Goal: Task Accomplishment & Management: Use online tool/utility

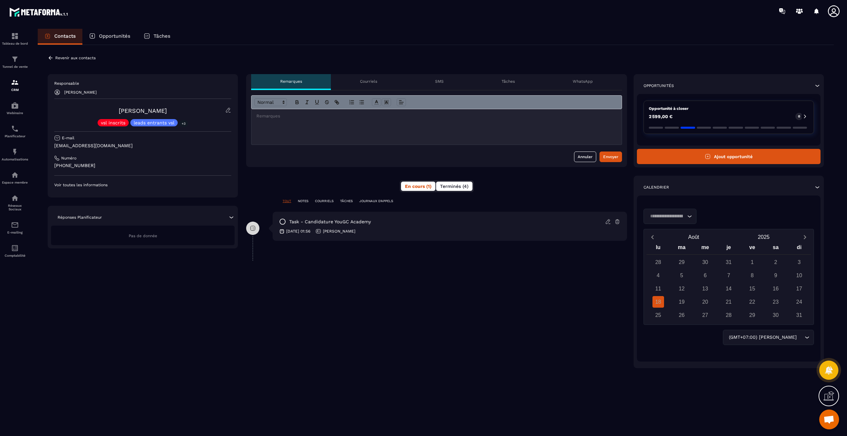
click at [463, 185] on span "Terminés (4)" at bounding box center [454, 186] width 28 height 5
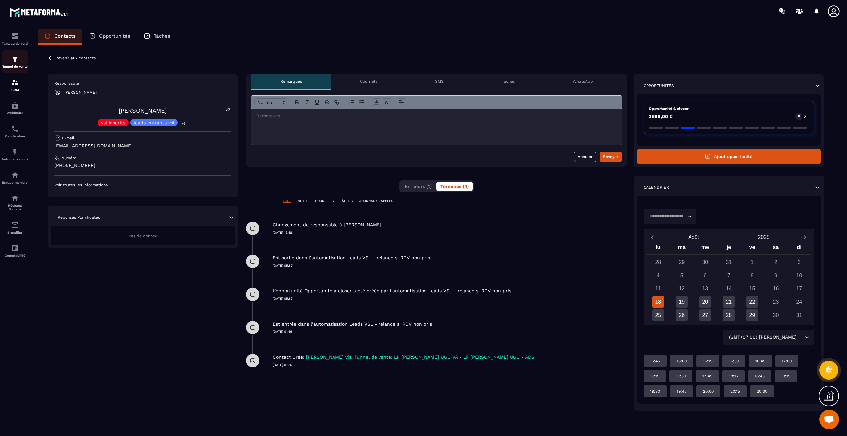
click at [17, 60] on img at bounding box center [15, 59] width 8 height 8
click at [14, 58] on img at bounding box center [15, 59] width 8 height 8
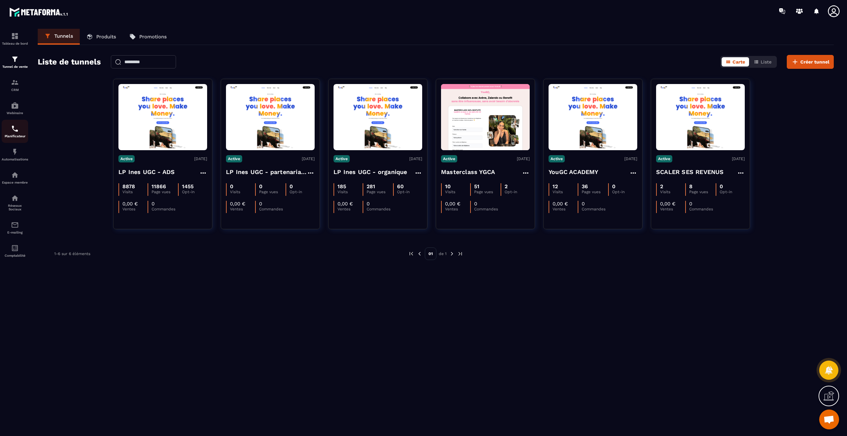
click at [17, 136] on p "Planificateur" at bounding box center [15, 136] width 26 height 4
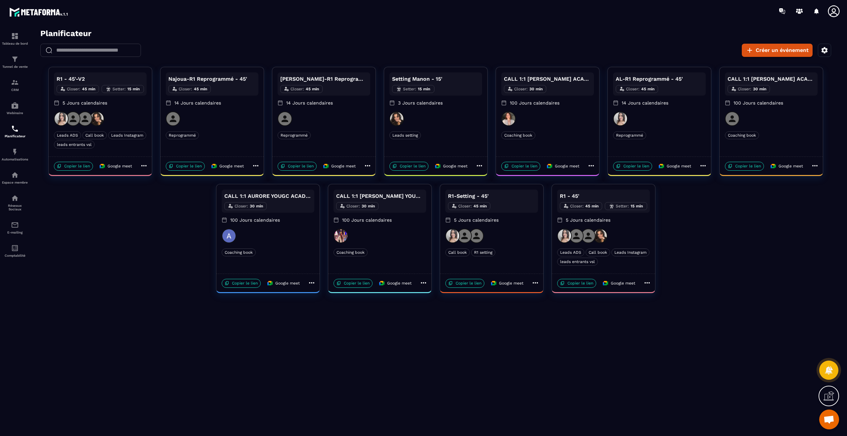
click at [127, 114] on div at bounding box center [100, 118] width 93 height 15
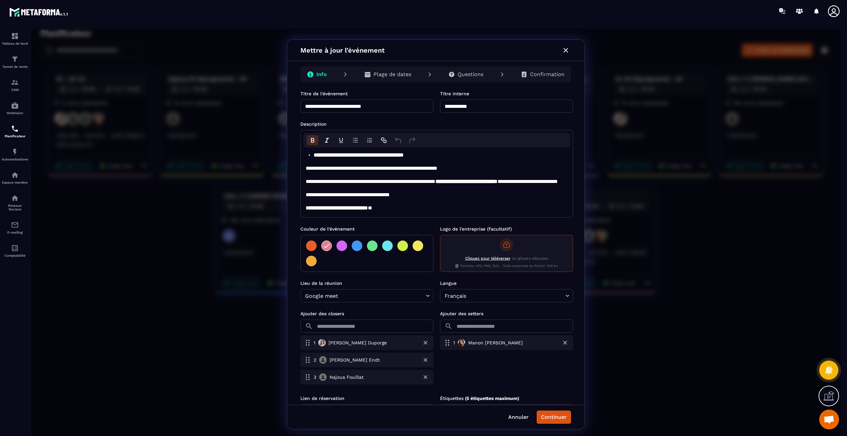
scroll to position [37, 0]
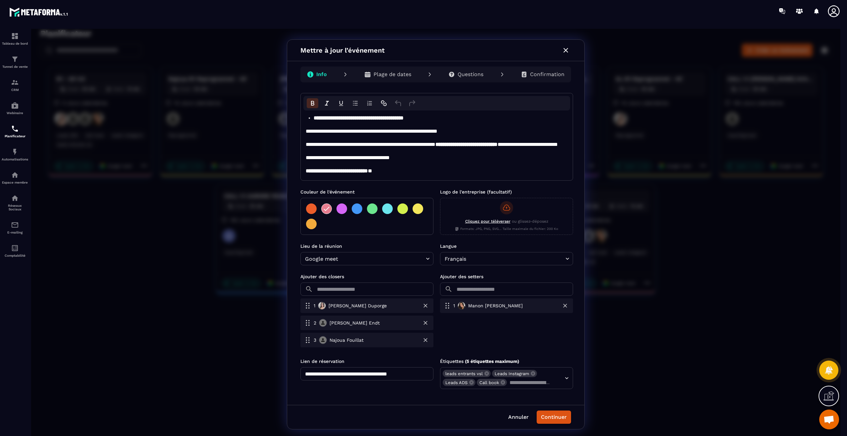
click at [147, 259] on div "**********" at bounding box center [435, 234] width 809 height 411
drag, startPoint x: 223, startPoint y: 106, endPoint x: 232, endPoint y: 104, distance: 8.9
click at [223, 106] on div "**********" at bounding box center [435, 234] width 809 height 411
click at [566, 51] on icon "button" at bounding box center [565, 50] width 5 height 5
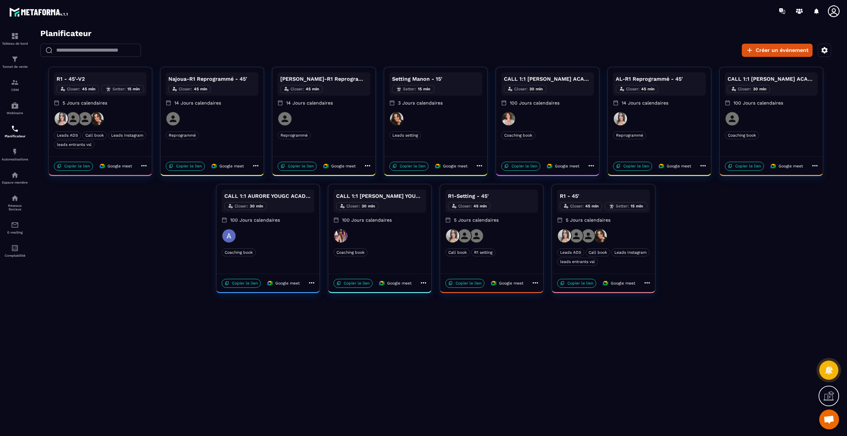
click at [241, 100] on p "14 Jours calendaires" at bounding box center [212, 103] width 93 height 7
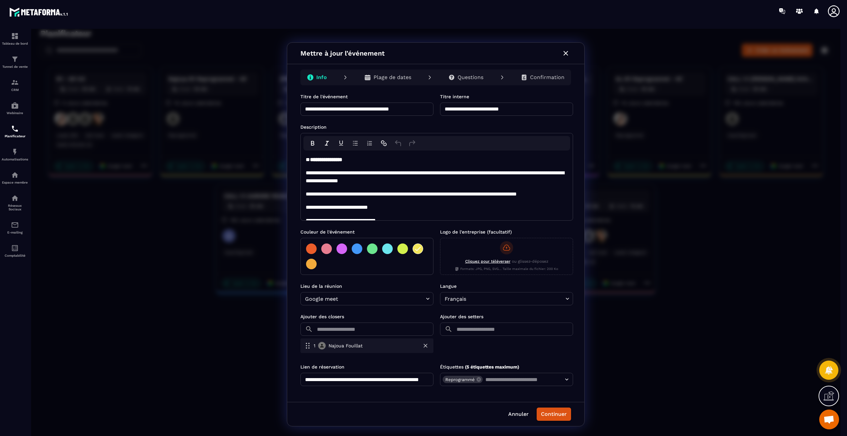
scroll to position [78, 0]
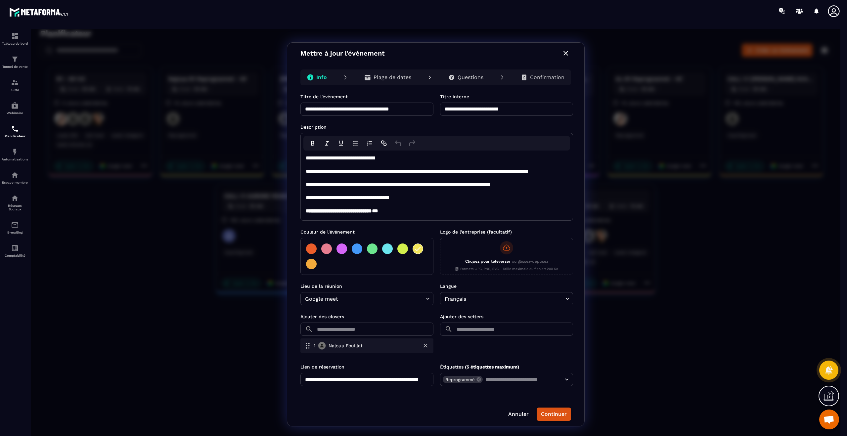
click at [201, 307] on div "**********" at bounding box center [435, 234] width 809 height 411
click at [567, 54] on icon "button" at bounding box center [566, 53] width 8 height 8
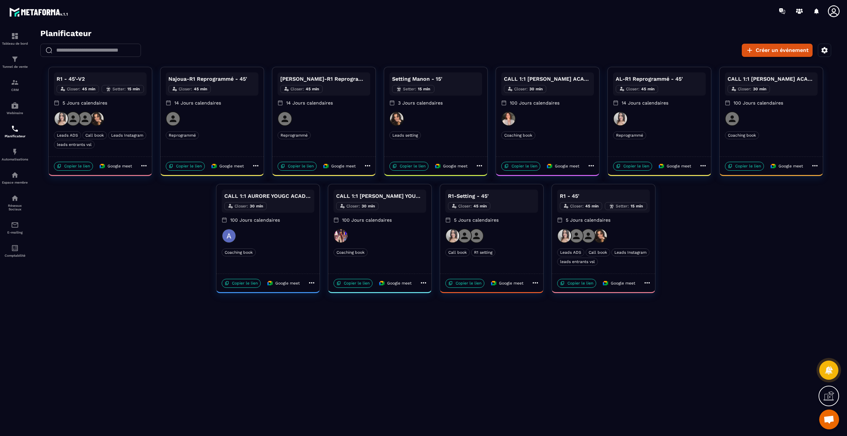
click at [350, 106] on div "Margot-R1 Reprogrammé - 45' Closer : 45 min 14 Jours calendaires" at bounding box center [323, 91] width 93 height 39
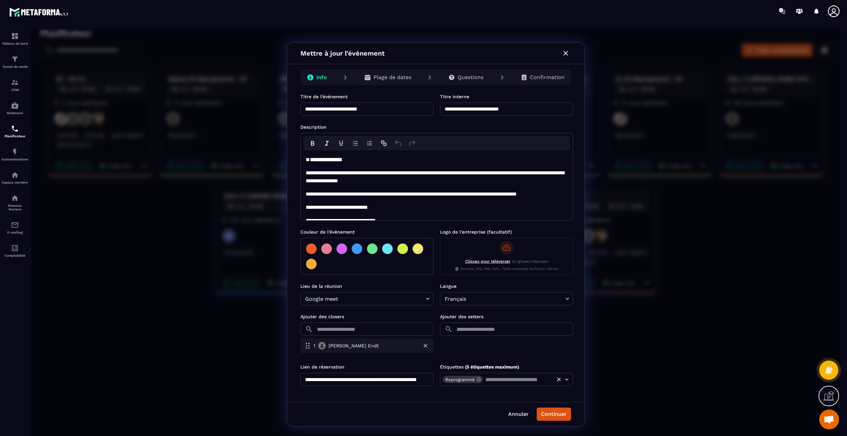
scroll to position [0, 41]
drag, startPoint x: 398, startPoint y: 379, endPoint x: 470, endPoint y: 380, distance: 72.1
click at [470, 380] on div "**********" at bounding box center [436, 374] width 272 height 22
click at [513, 409] on button "Annuler" at bounding box center [518, 413] width 28 height 13
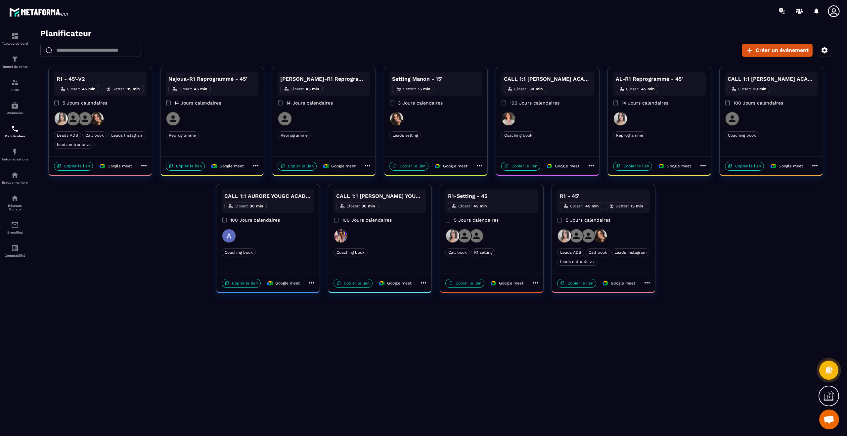
click at [451, 105] on p "3 Jours calendaires" at bounding box center [435, 103] width 93 height 7
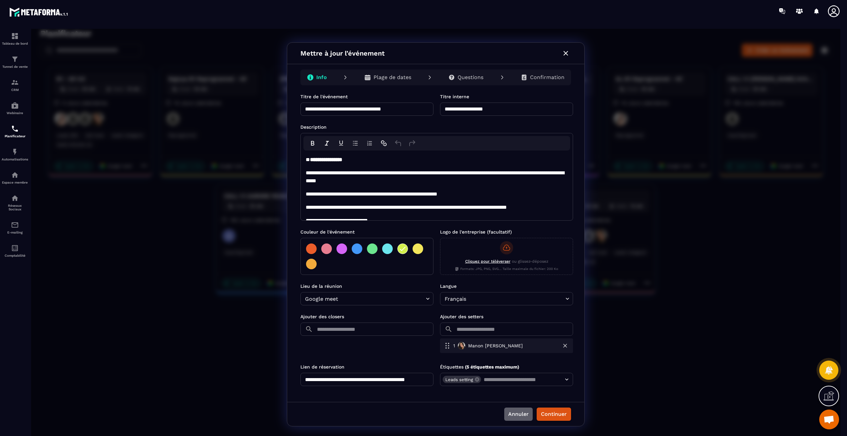
drag, startPoint x: 512, startPoint y: 414, endPoint x: 511, endPoint y: 410, distance: 4.2
click at [512, 414] on button "Annuler" at bounding box center [518, 413] width 28 height 13
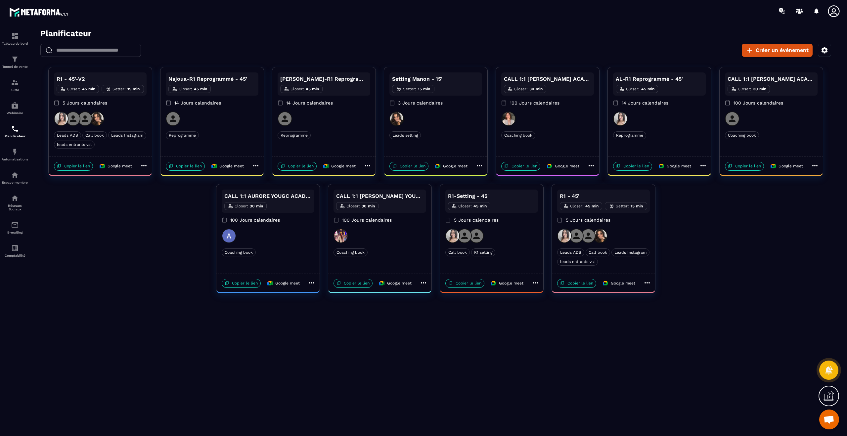
click at [573, 123] on div at bounding box center [547, 118] width 93 height 15
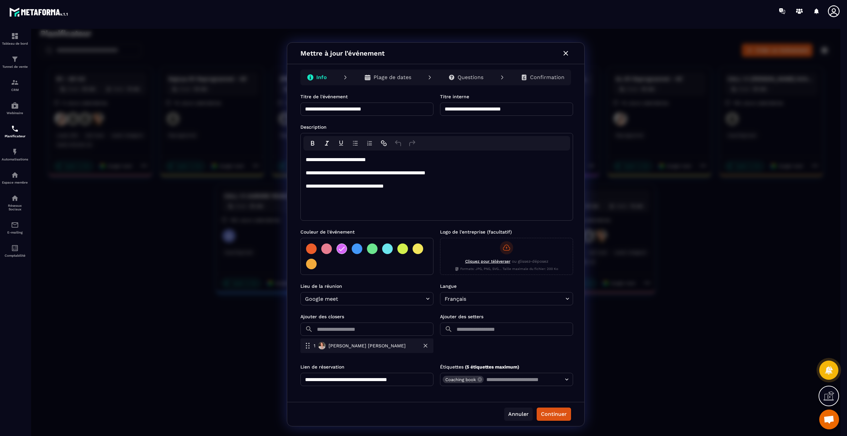
click at [510, 415] on button "Annuler" at bounding box center [518, 413] width 28 height 13
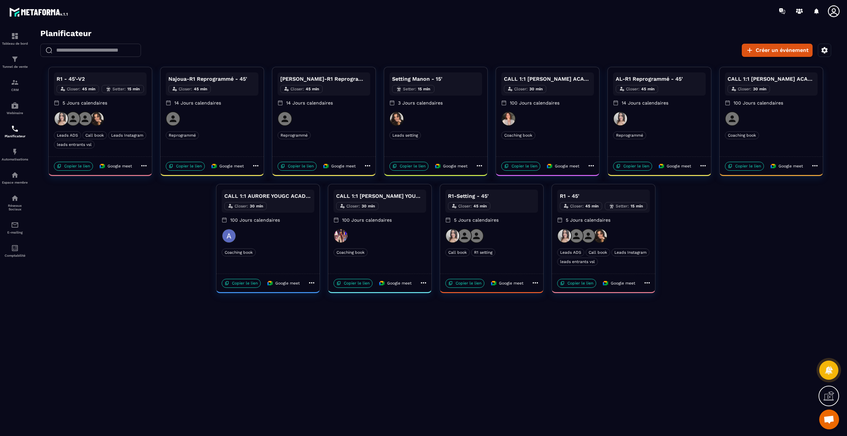
click at [675, 135] on div "Reprogrammé" at bounding box center [659, 135] width 93 height 8
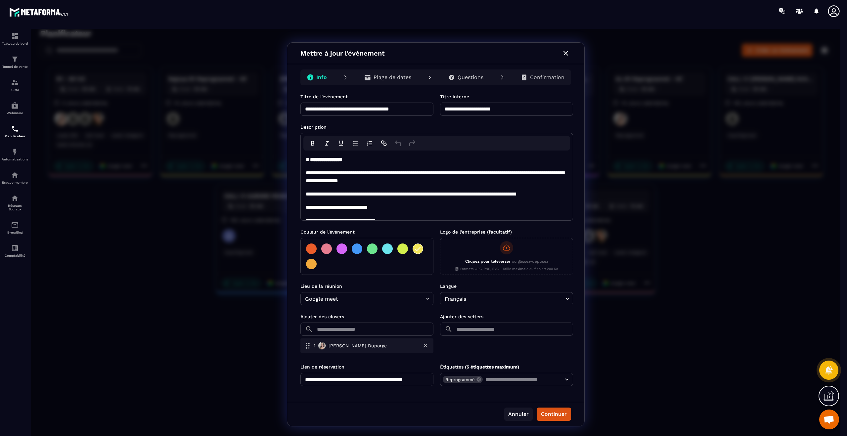
click at [516, 412] on button "Annuler" at bounding box center [518, 413] width 28 height 13
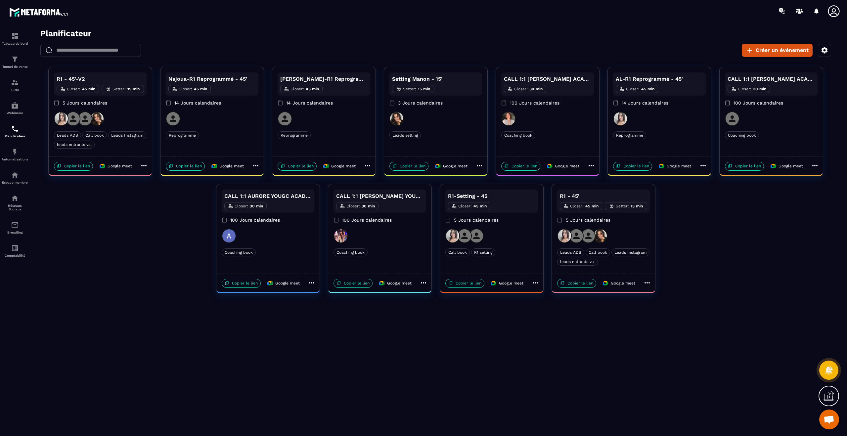
click at [793, 113] on div at bounding box center [771, 118] width 93 height 15
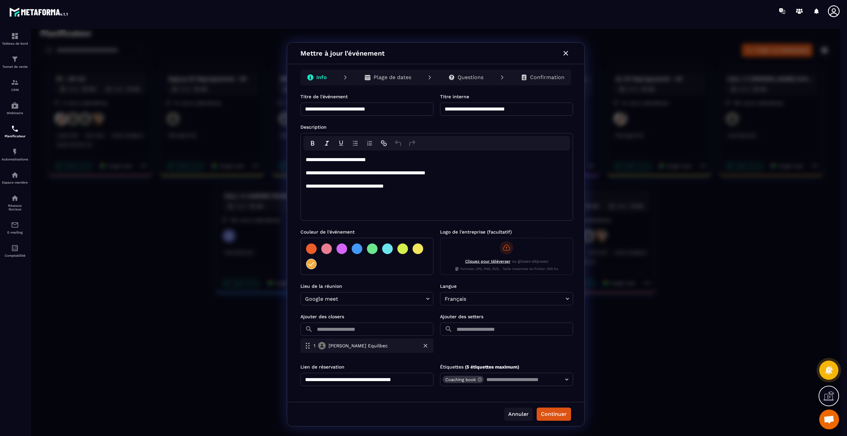
drag, startPoint x: 515, startPoint y: 415, endPoint x: 509, endPoint y: 415, distance: 6.3
click at [515, 415] on button "Annuler" at bounding box center [518, 413] width 28 height 13
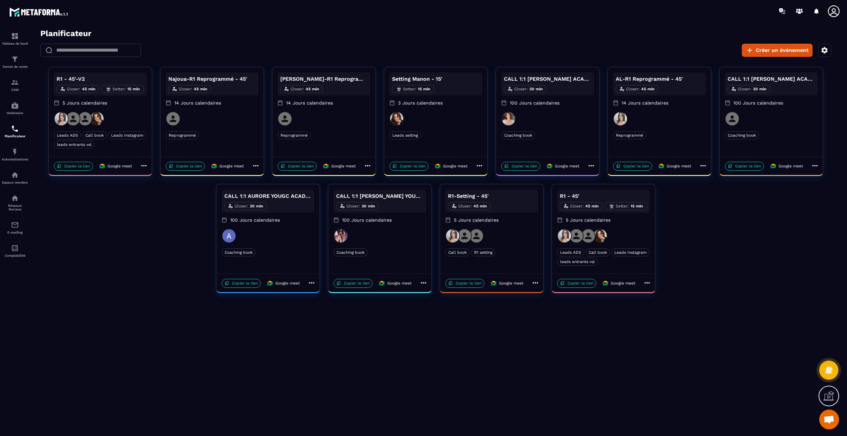
click at [304, 236] on div at bounding box center [268, 236] width 93 height 15
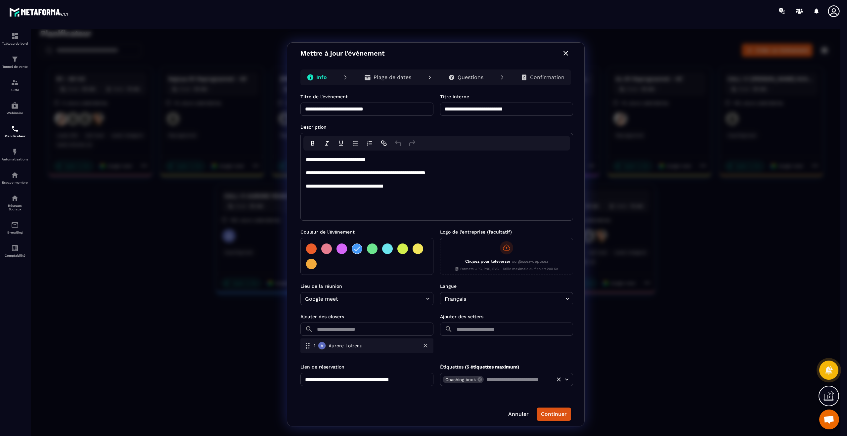
drag, startPoint x: 398, startPoint y: 382, endPoint x: 449, endPoint y: 383, distance: 51.9
click at [449, 383] on div "**********" at bounding box center [436, 374] width 272 height 22
click at [516, 412] on button "Annuler" at bounding box center [518, 413] width 28 height 13
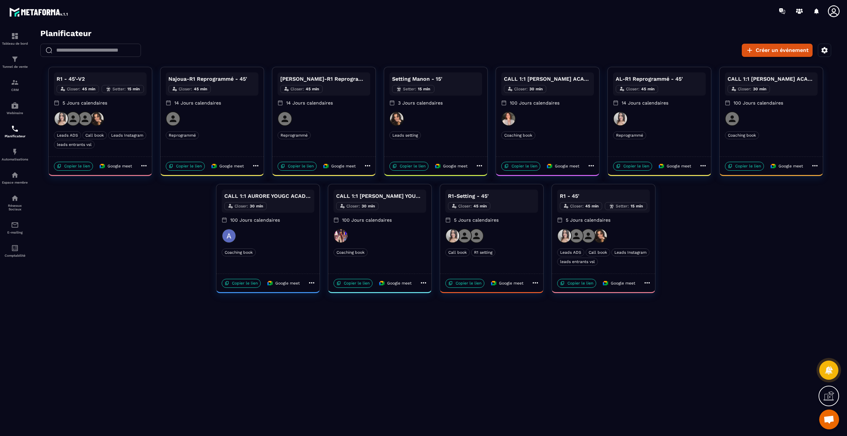
click at [410, 242] on div at bounding box center [379, 236] width 93 height 15
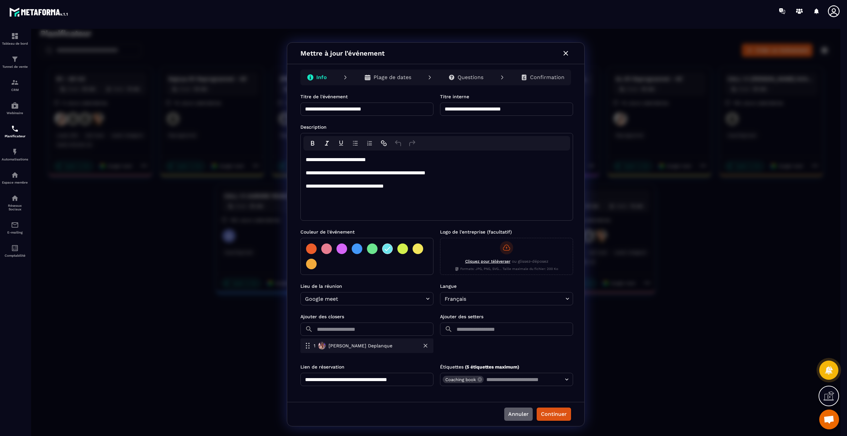
click at [525, 414] on button "Annuler" at bounding box center [518, 413] width 28 height 13
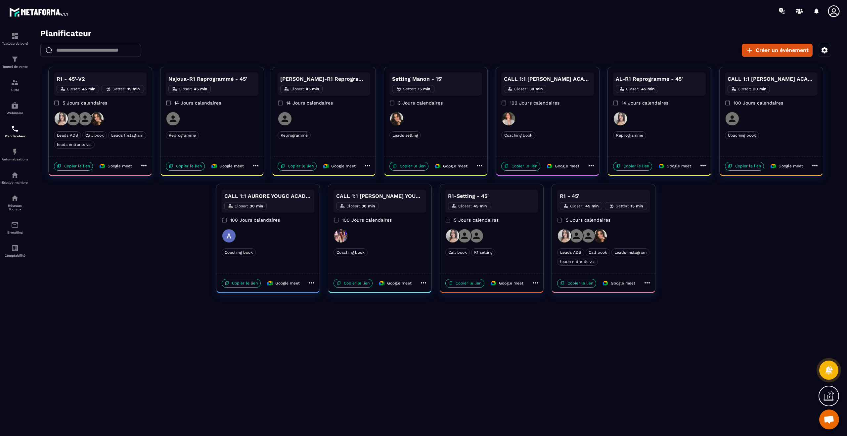
click at [395, 237] on div at bounding box center [379, 236] width 93 height 15
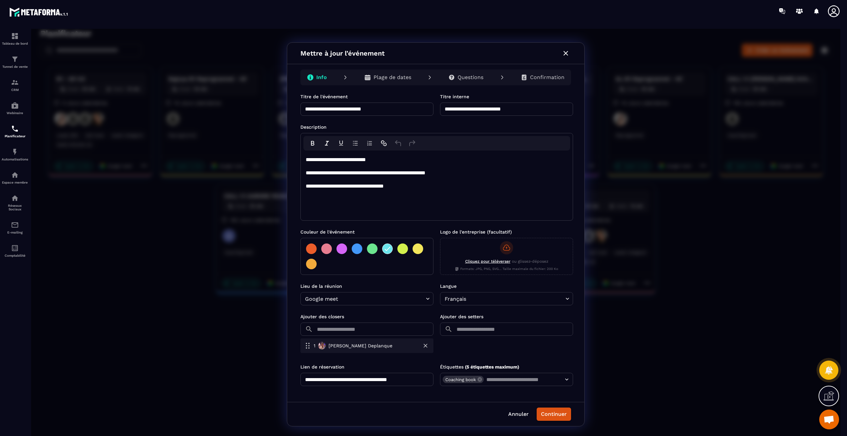
click at [366, 378] on input "**********" at bounding box center [366, 379] width 133 height 13
drag, startPoint x: 593, startPoint y: 318, endPoint x: 597, endPoint y: 320, distance: 4.6
click at [593, 318] on div "**********" at bounding box center [435, 234] width 809 height 411
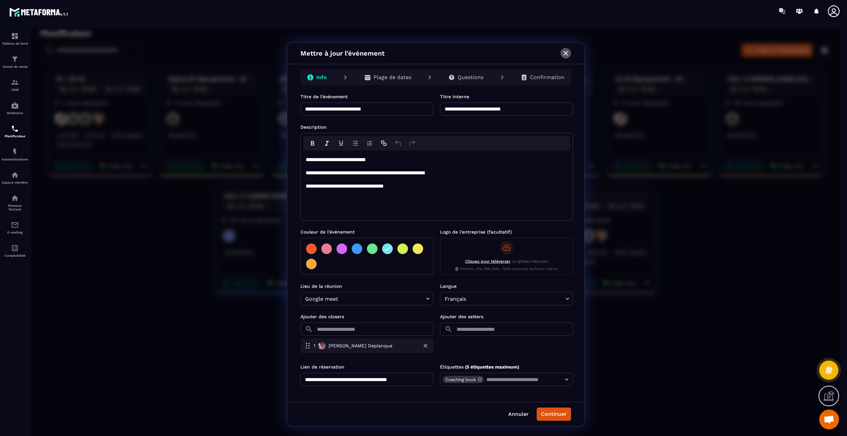
click at [565, 53] on icon "button" at bounding box center [565, 53] width 5 height 5
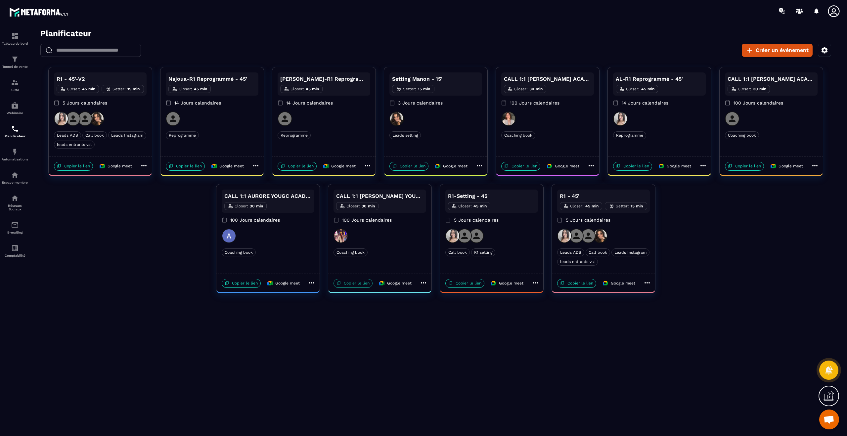
click at [359, 283] on p "Copier le lien" at bounding box center [352, 283] width 39 height 9
click at [14, 81] on img at bounding box center [15, 82] width 8 height 8
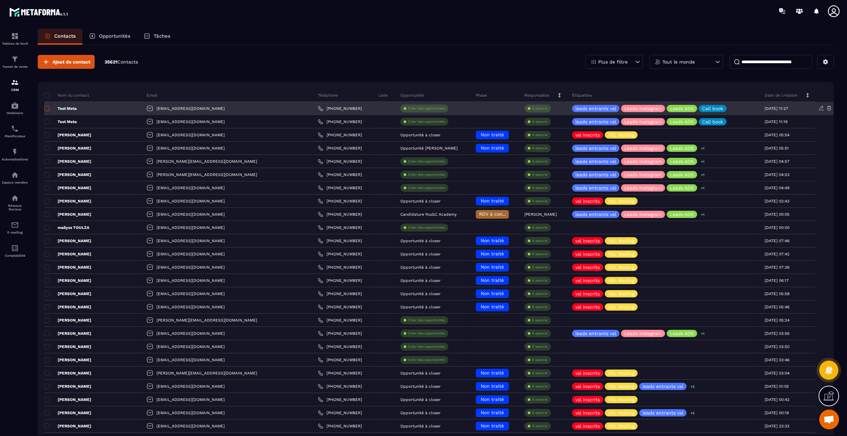
click at [47, 109] on span at bounding box center [46, 108] width 5 height 5
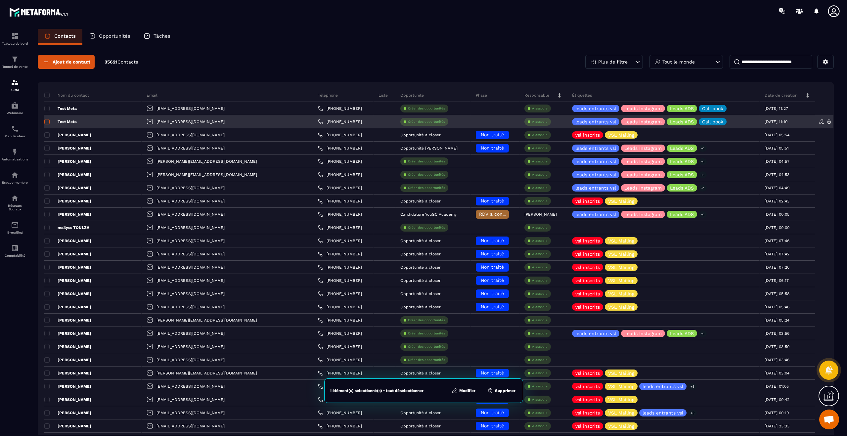
click at [48, 122] on span at bounding box center [46, 121] width 5 height 5
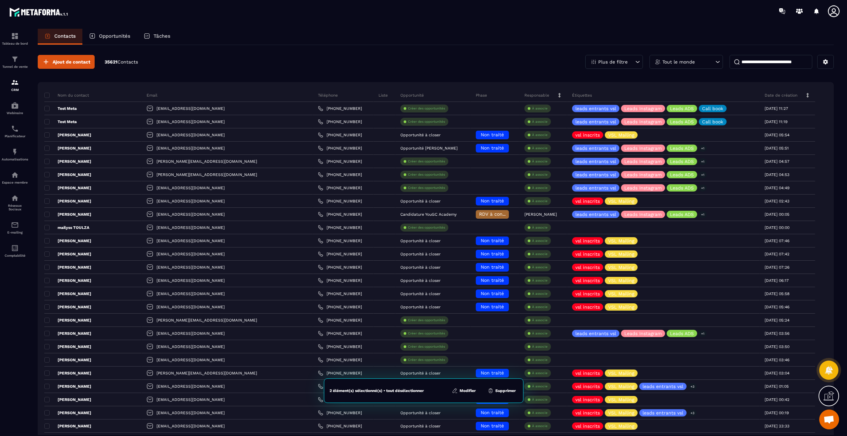
click at [498, 391] on button "Supprimer" at bounding box center [501, 390] width 32 height 7
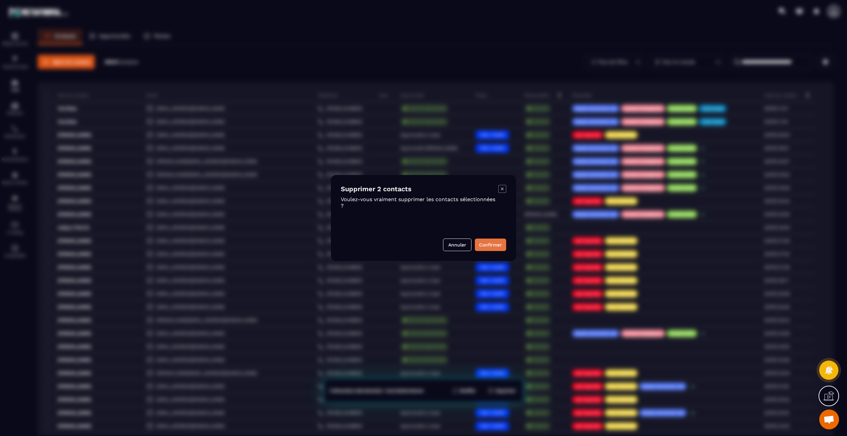
click at [489, 242] on button "Confirmer" at bounding box center [490, 244] width 31 height 13
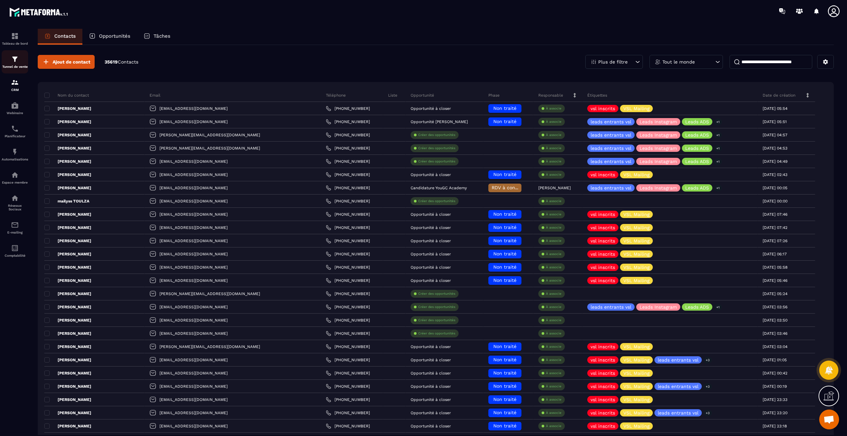
click at [9, 59] on div "Tunnel de vente" at bounding box center [15, 61] width 26 height 13
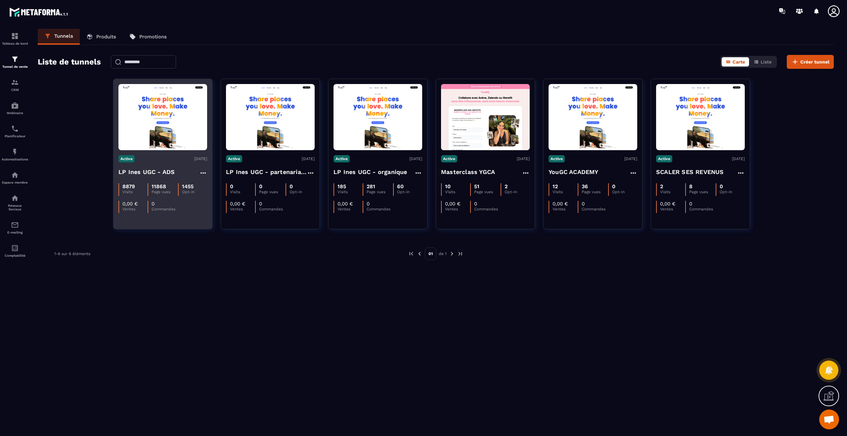
click at [142, 171] on h4 "LP Ines UGC - ADS" at bounding box center [146, 171] width 56 height 9
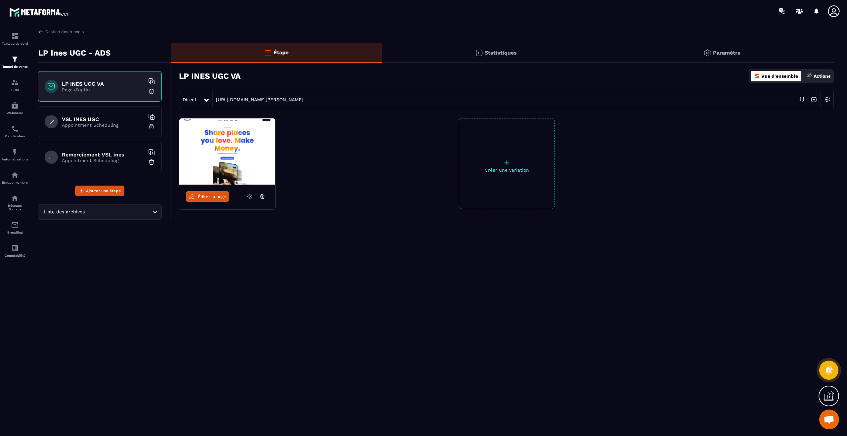
click at [89, 124] on p "Appointment Scheduling" at bounding box center [103, 124] width 83 height 5
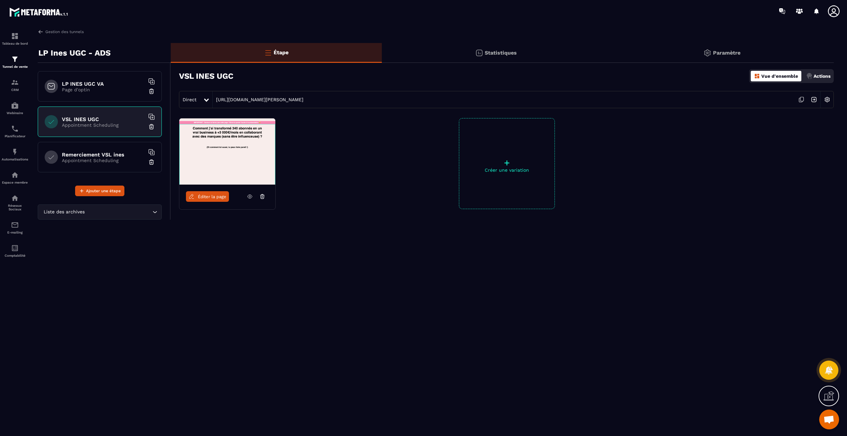
click at [813, 101] on img at bounding box center [813, 99] width 13 height 13
click at [13, 133] on div "Planificateur" at bounding box center [15, 131] width 26 height 13
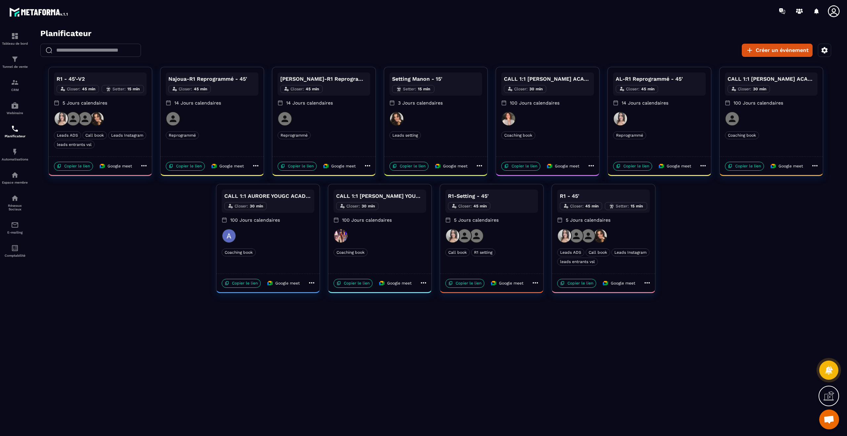
click at [139, 113] on div at bounding box center [100, 118] width 93 height 15
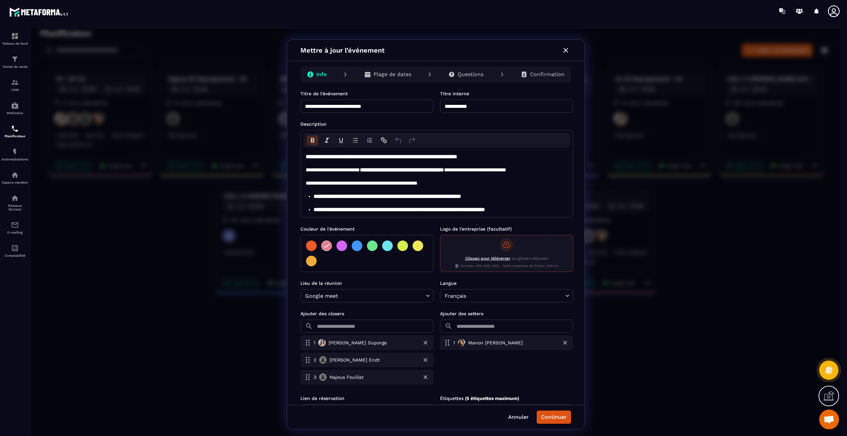
scroll to position [37, 0]
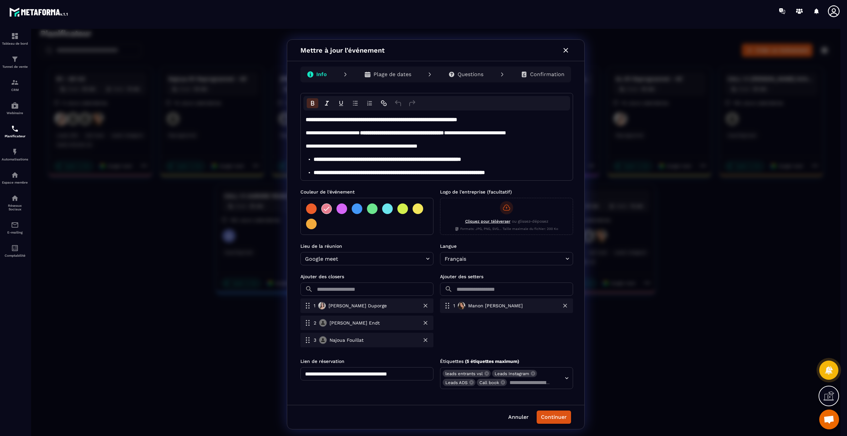
click at [196, 319] on div "**********" at bounding box center [435, 234] width 809 height 411
click at [563, 51] on button "button" at bounding box center [565, 50] width 11 height 11
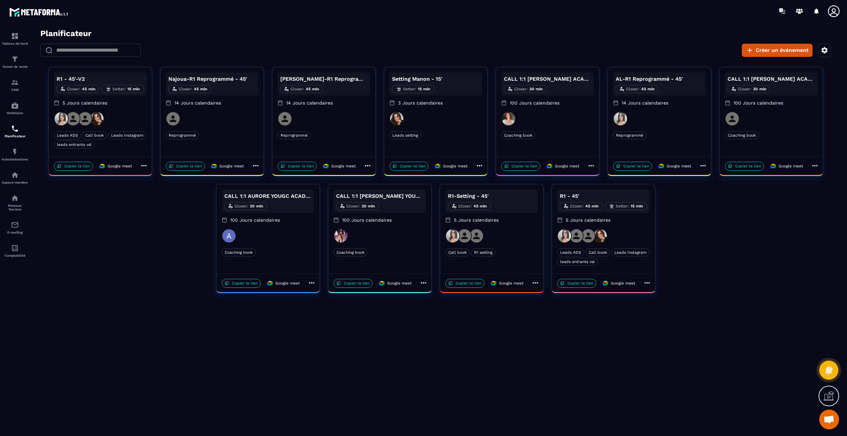
click at [236, 116] on div at bounding box center [212, 118] width 93 height 15
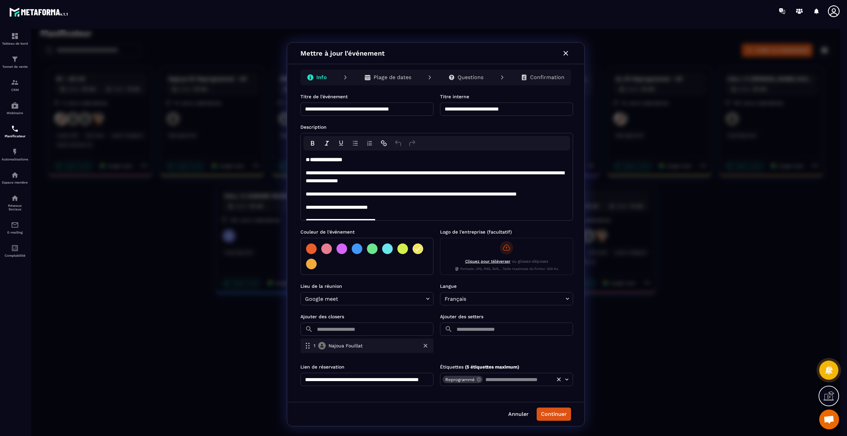
scroll to position [0, 43]
drag, startPoint x: 406, startPoint y: 381, endPoint x: 442, endPoint y: 381, distance: 36.7
click at [442, 381] on div "**********" at bounding box center [436, 374] width 272 height 22
click at [569, 56] on icon "button" at bounding box center [566, 53] width 8 height 8
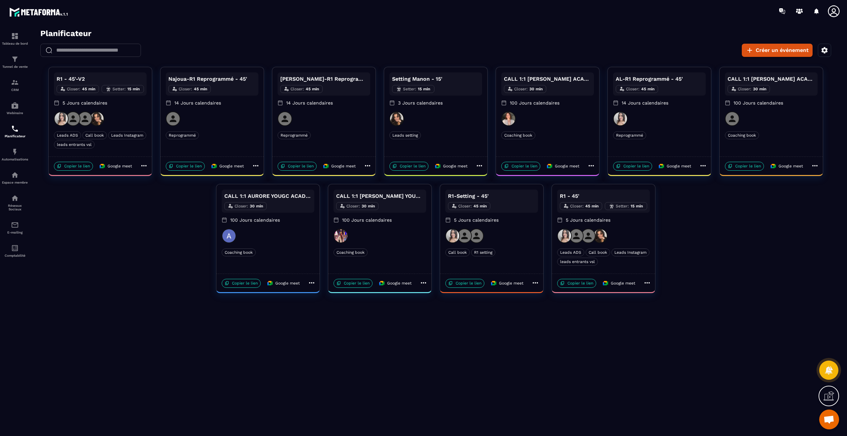
click at [636, 230] on div at bounding box center [603, 236] width 93 height 15
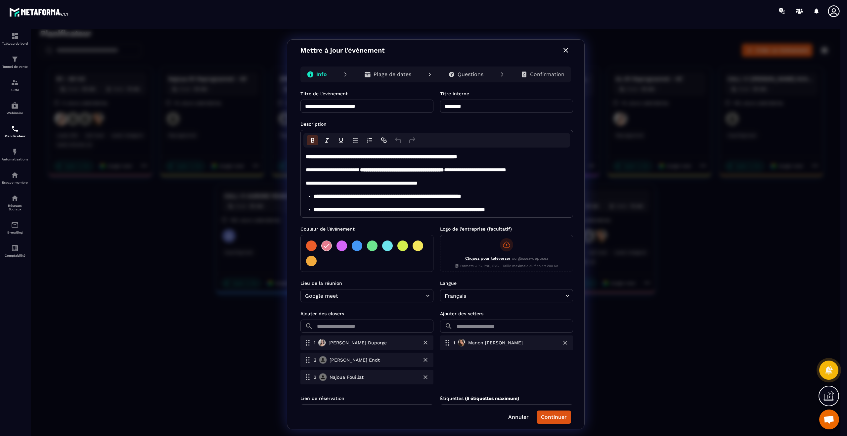
scroll to position [37, 0]
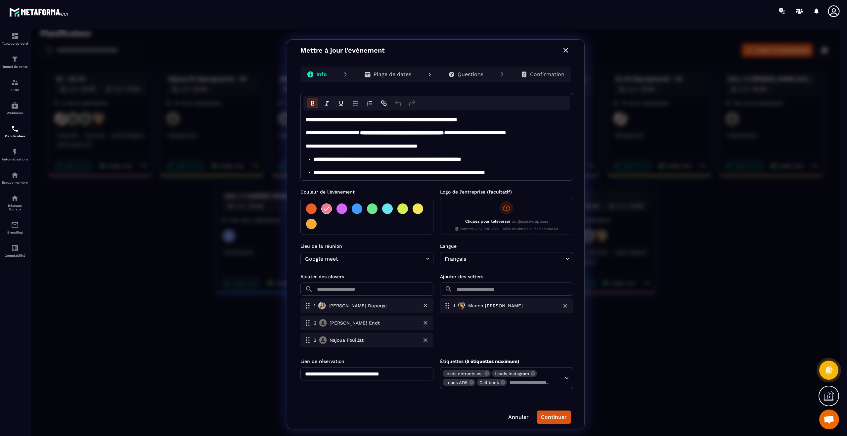
click at [404, 374] on input "**********" at bounding box center [366, 373] width 133 height 13
click at [516, 414] on button "Annuler" at bounding box center [518, 416] width 28 height 13
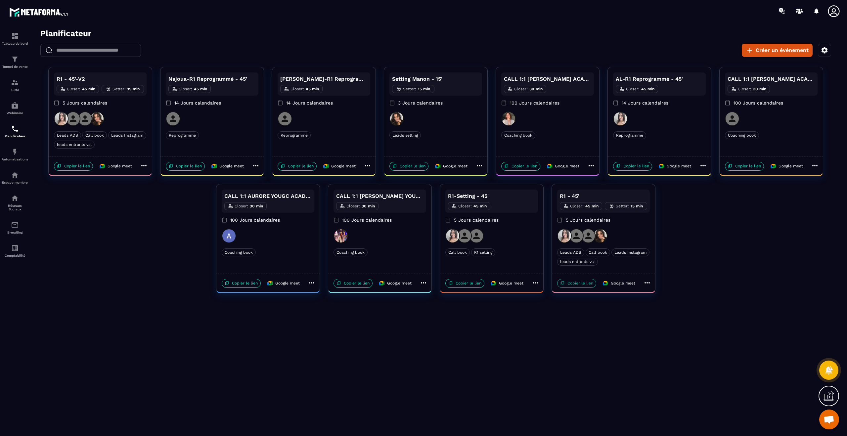
click at [576, 281] on p "Copier le lien" at bounding box center [576, 283] width 39 height 9
